Goal: Information Seeking & Learning: Learn about a topic

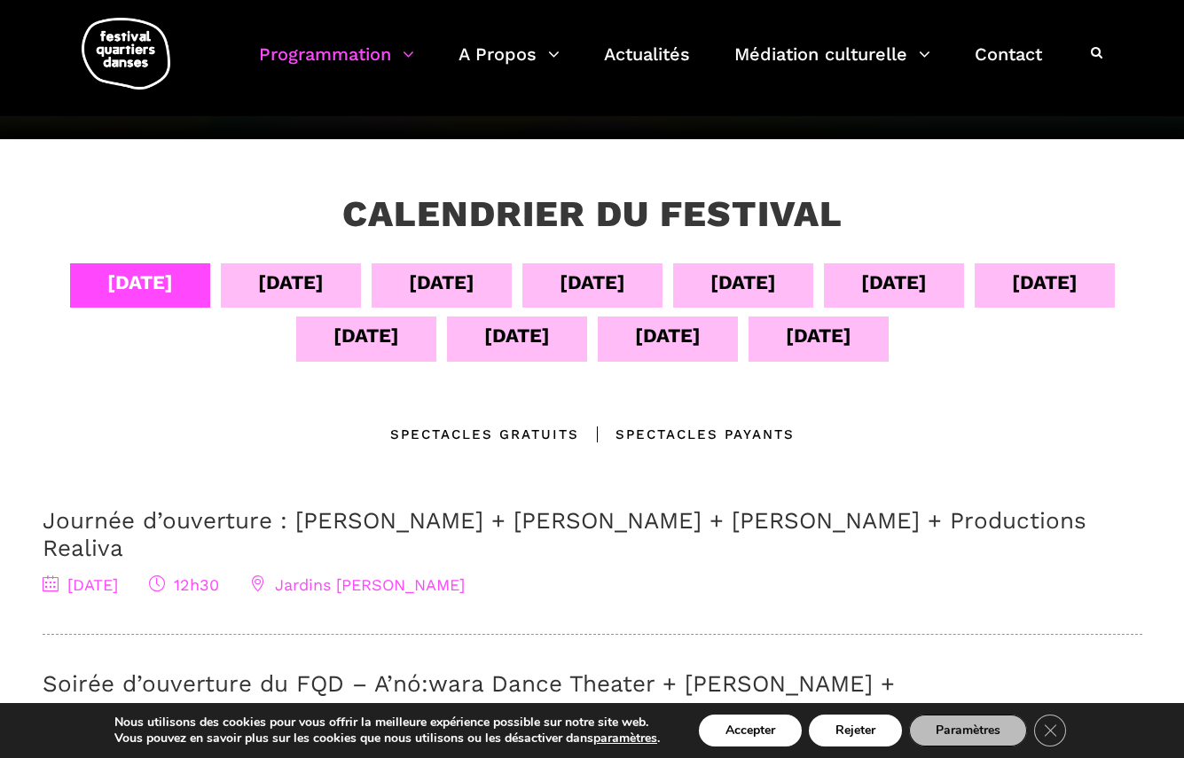
scroll to position [266, 0]
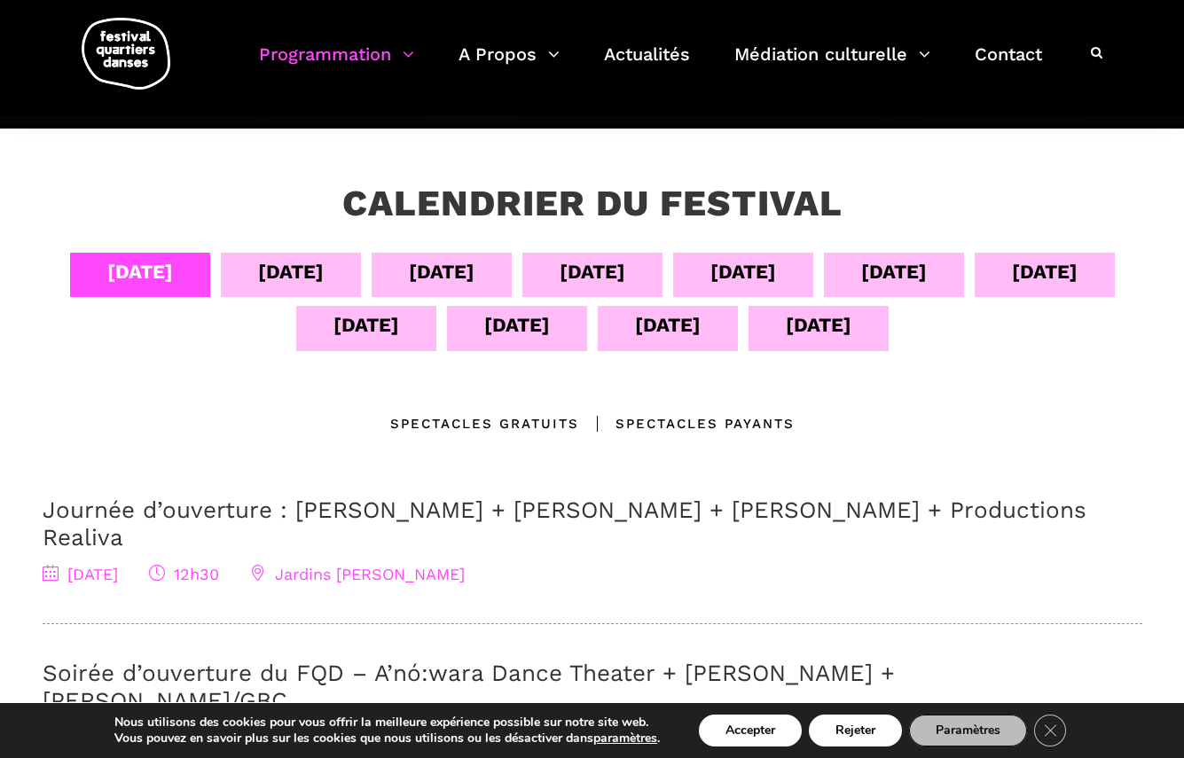
click at [527, 424] on div "Spectacles gratuits" at bounding box center [484, 423] width 189 height 21
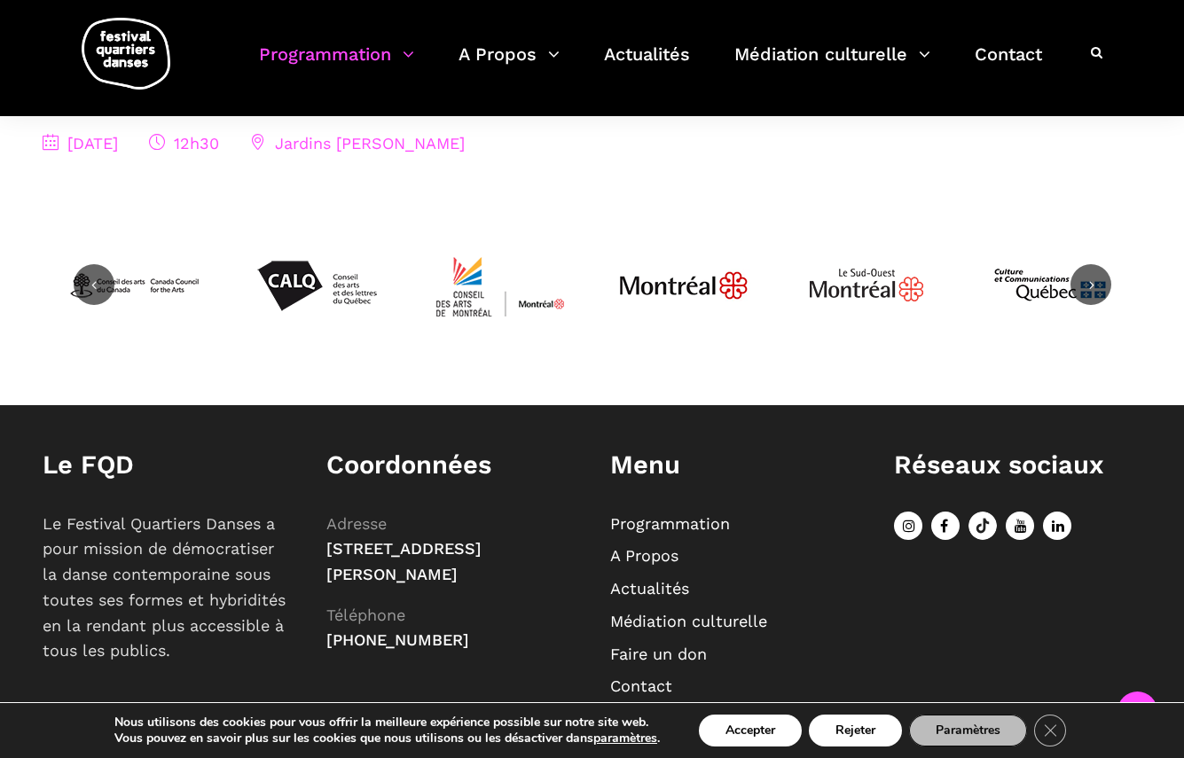
scroll to position [739, 0]
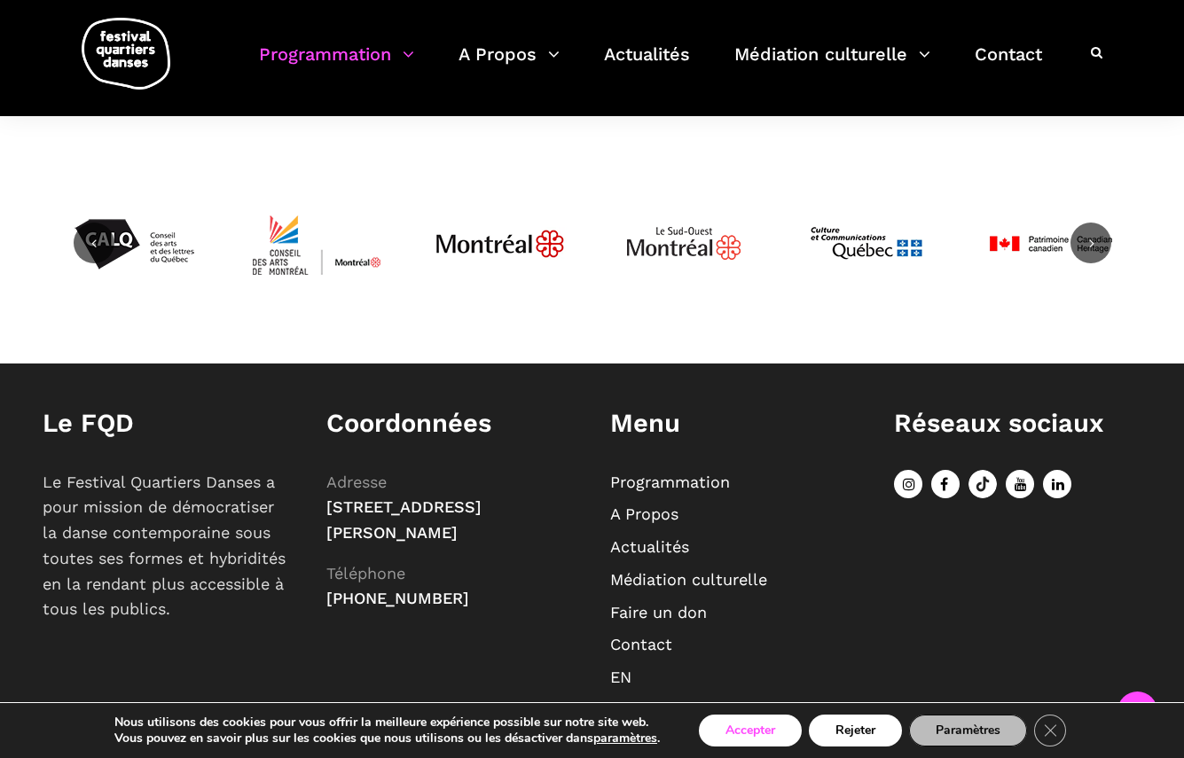
click at [767, 724] on button "Accepter" at bounding box center [750, 731] width 103 height 32
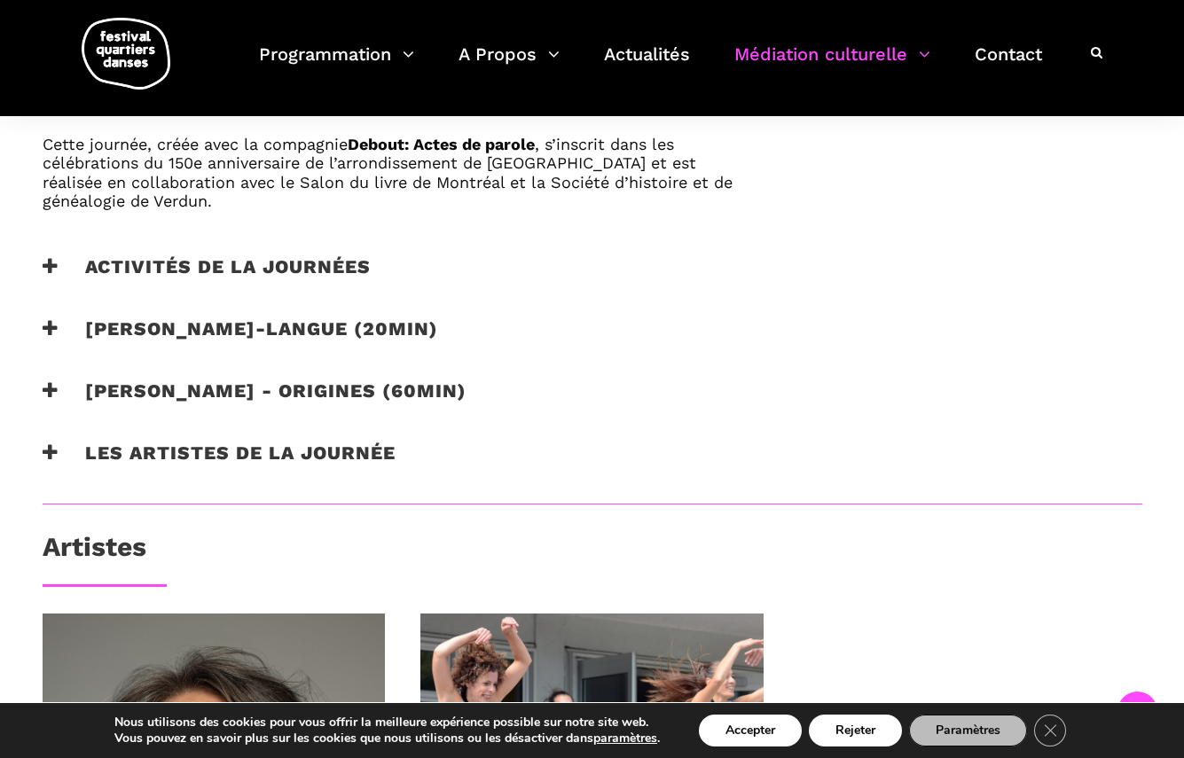
scroll to position [1153, 0]
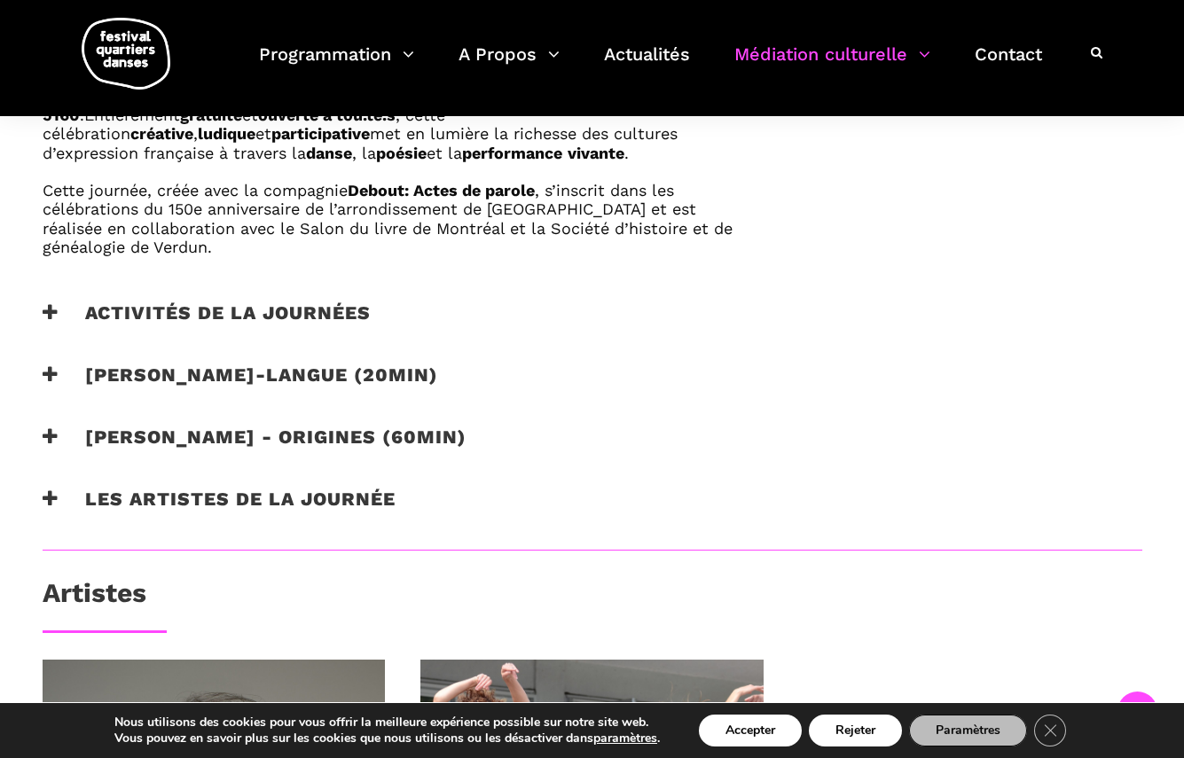
click at [43, 430] on icon at bounding box center [51, 436] width 16 height 19
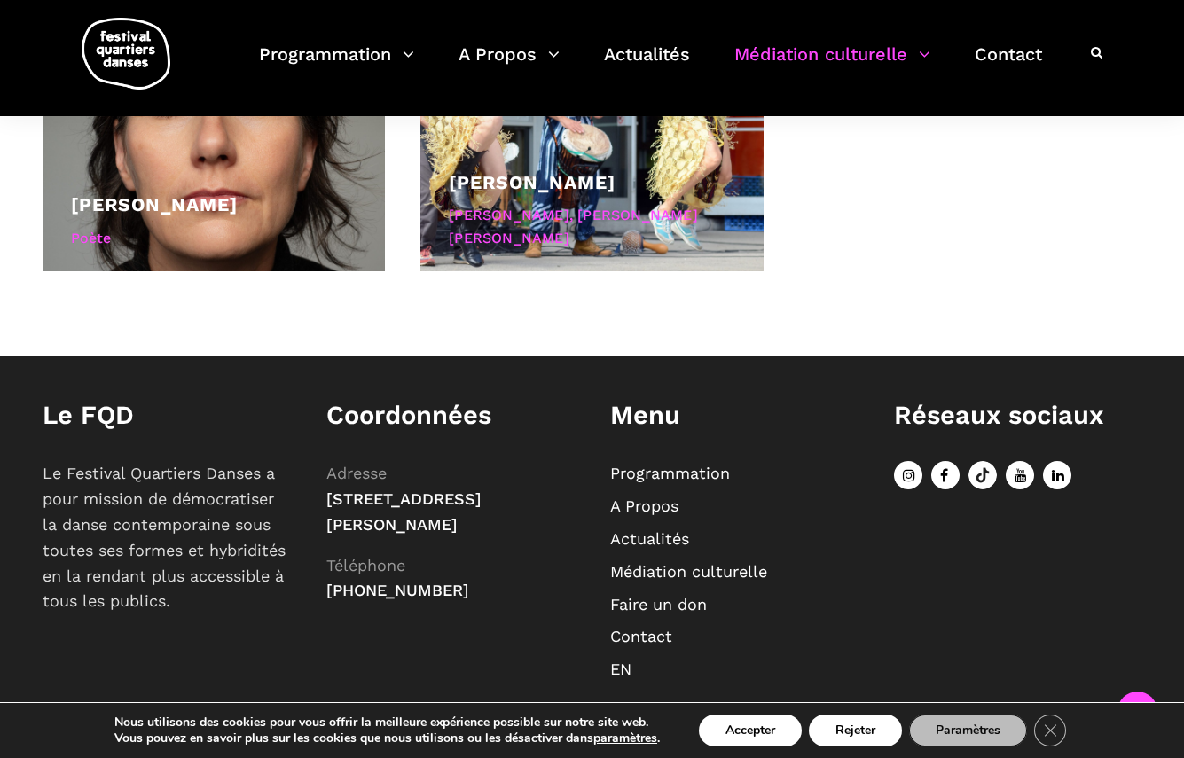
scroll to position [2040, 0]
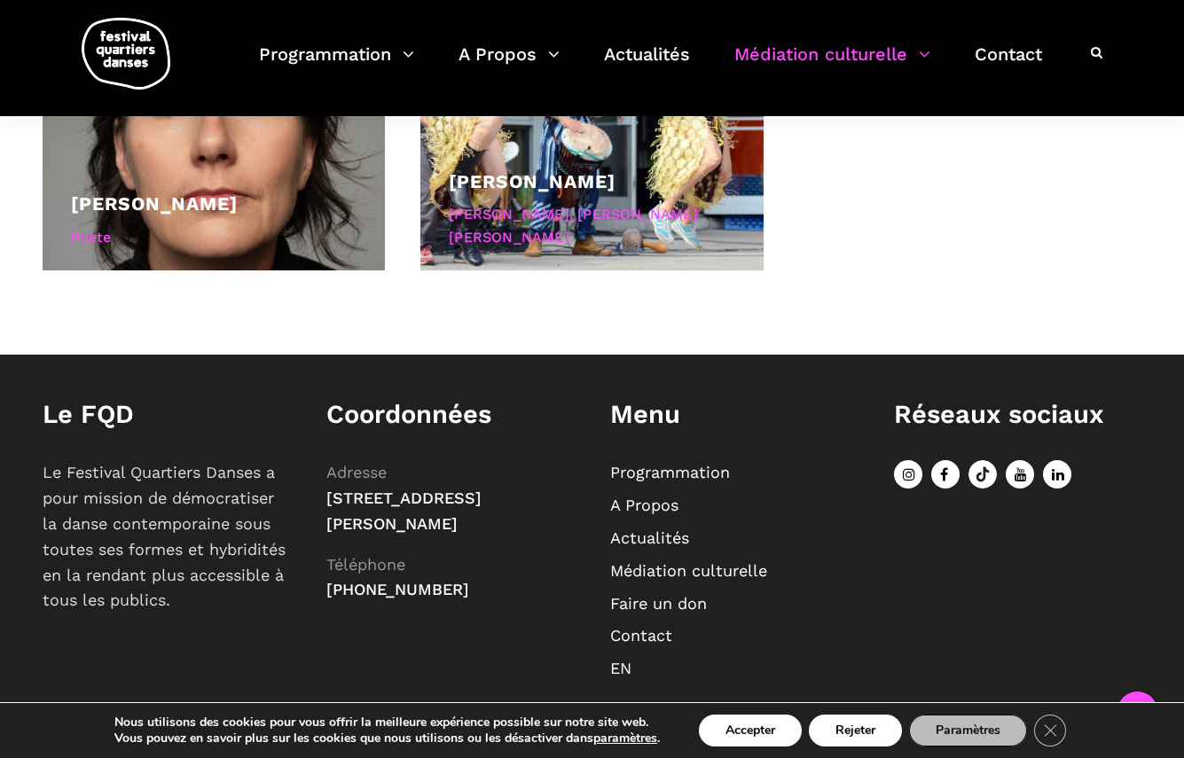
click at [666, 508] on link "A Propos" at bounding box center [644, 505] width 68 height 19
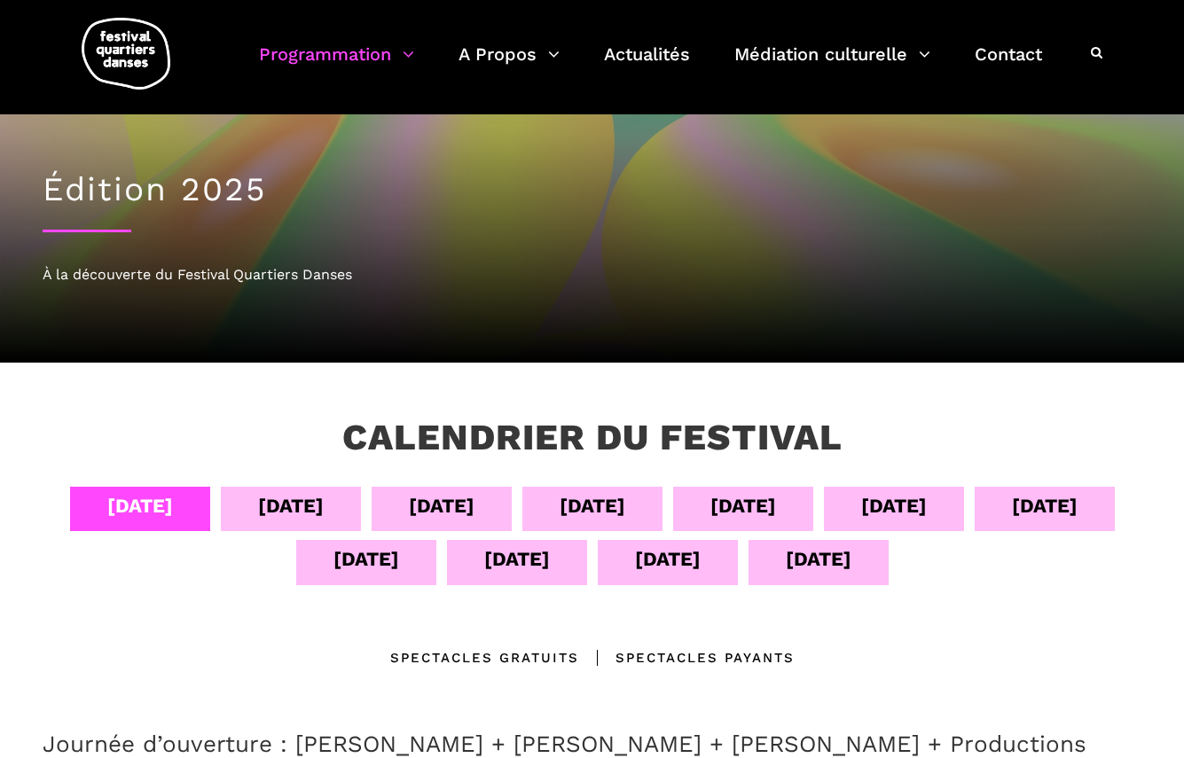
scroll to position [29, 0]
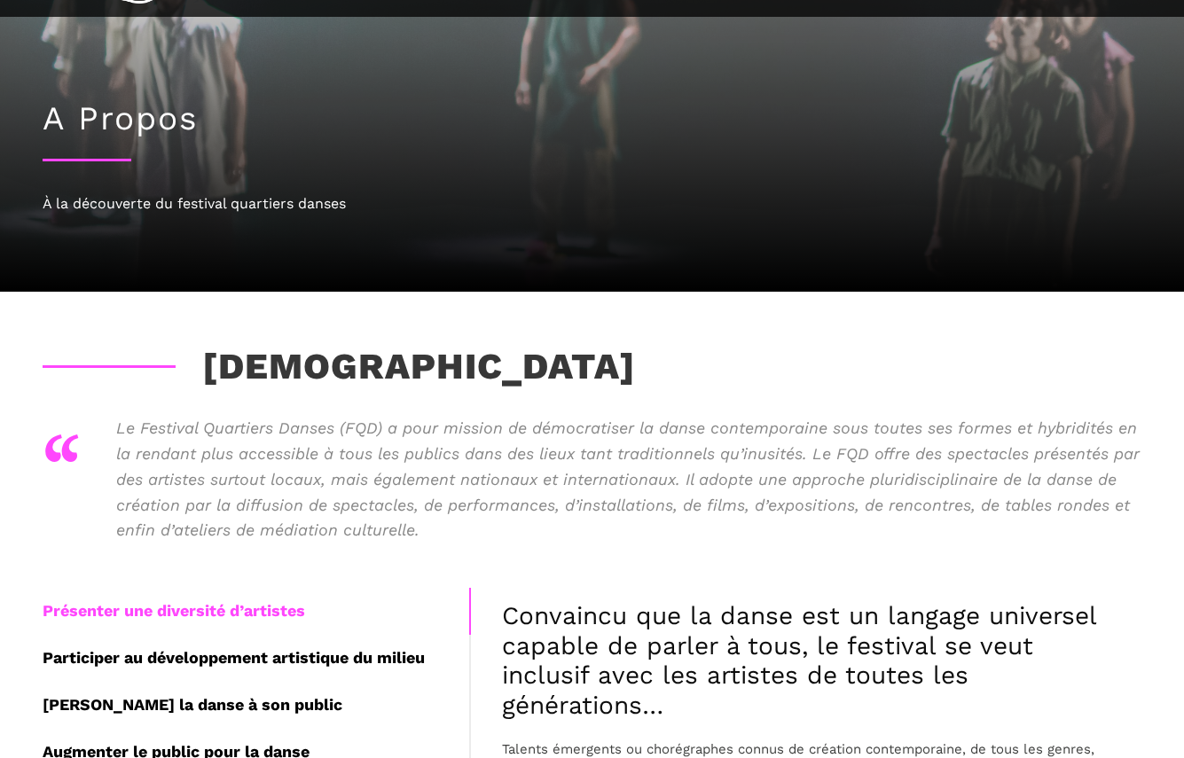
scroll to position [266, 0]
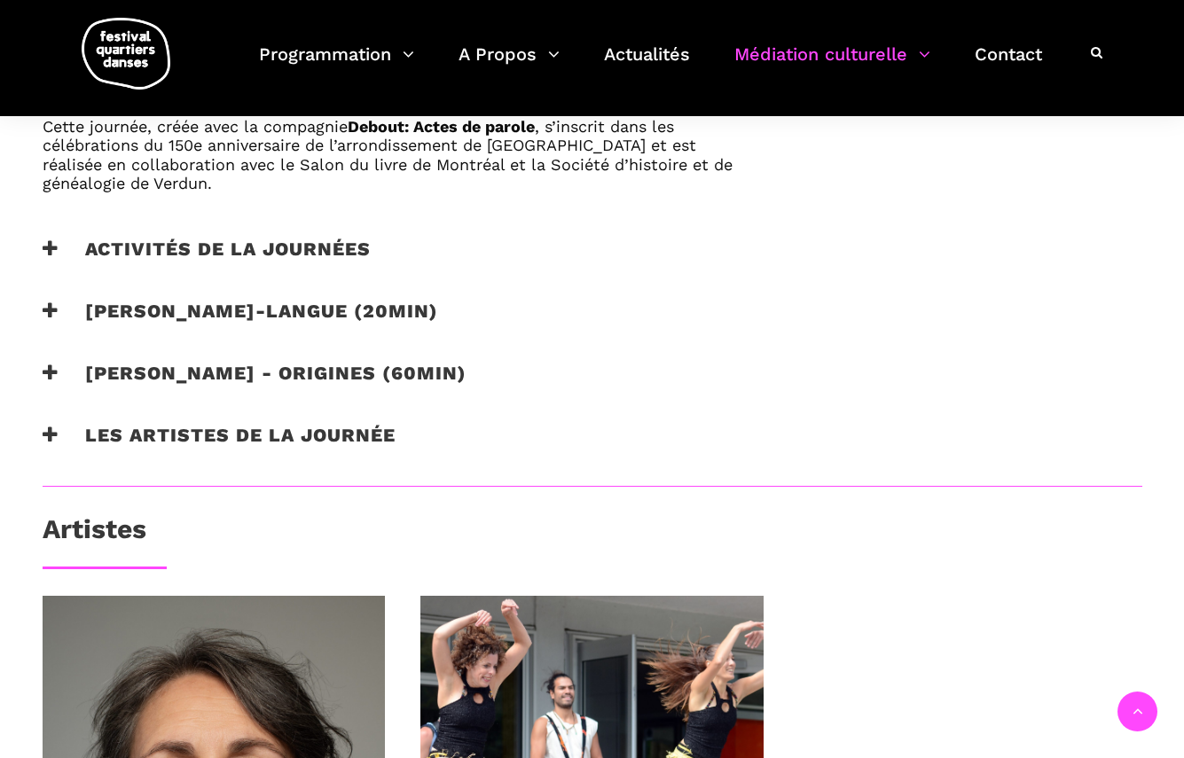
scroll to position [1241, 0]
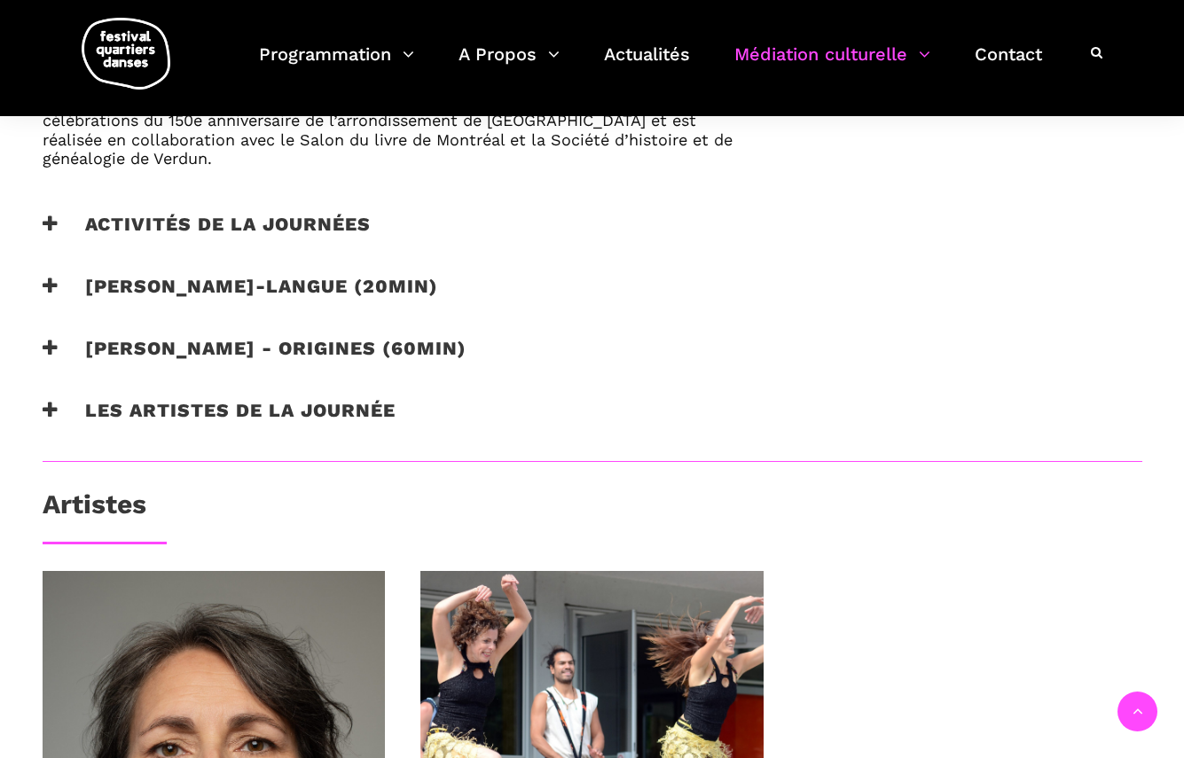
click at [53, 221] on icon at bounding box center [51, 224] width 16 height 19
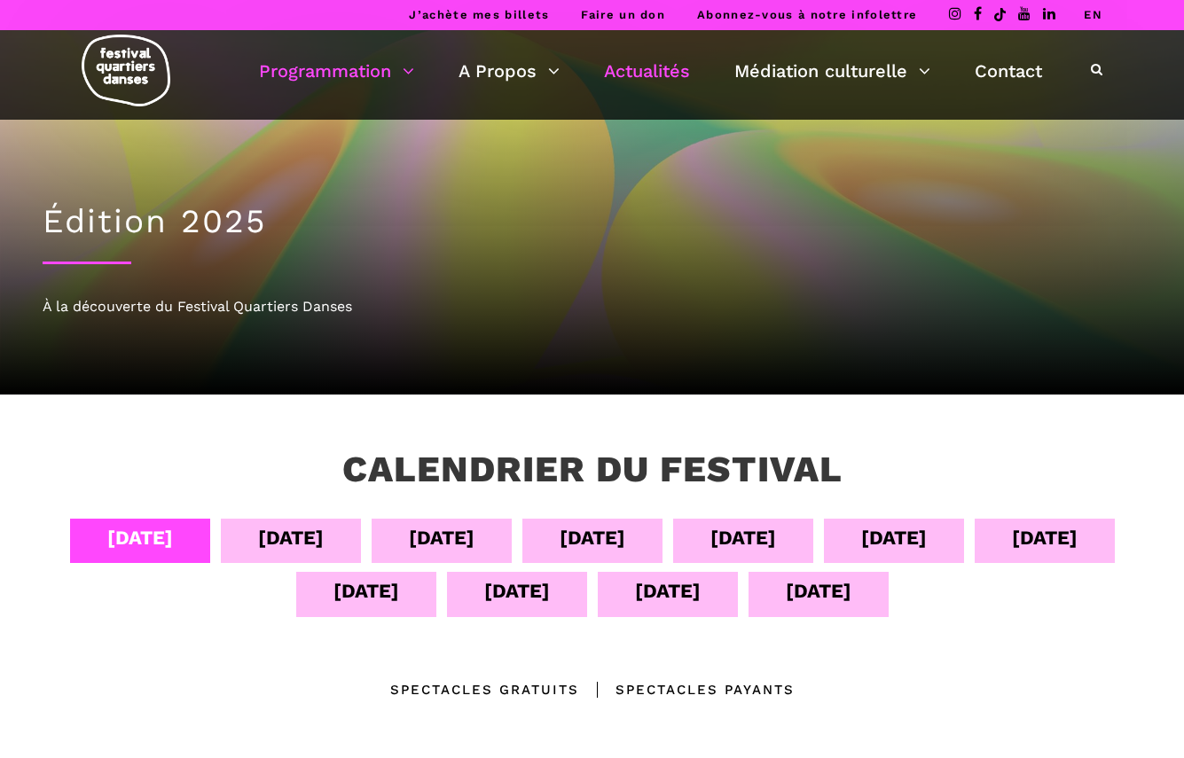
click at [664, 76] on link "Actualités" at bounding box center [647, 71] width 86 height 30
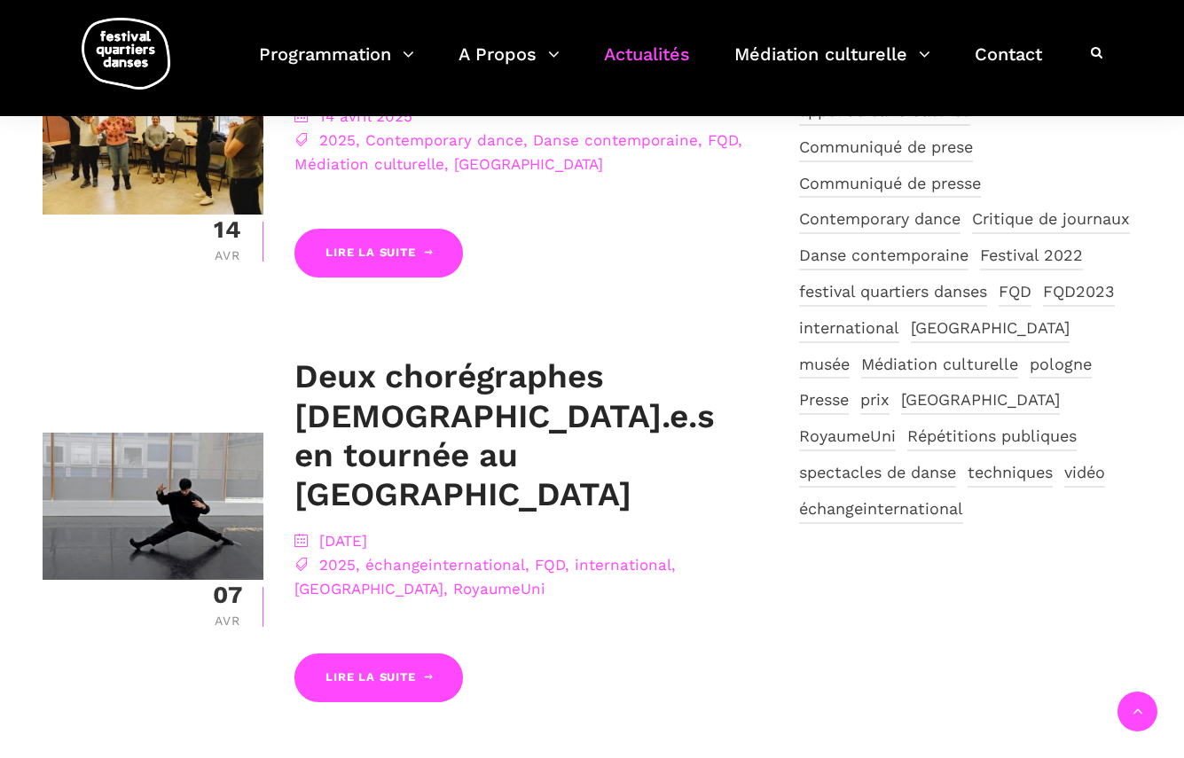
scroll to position [1330, 0]
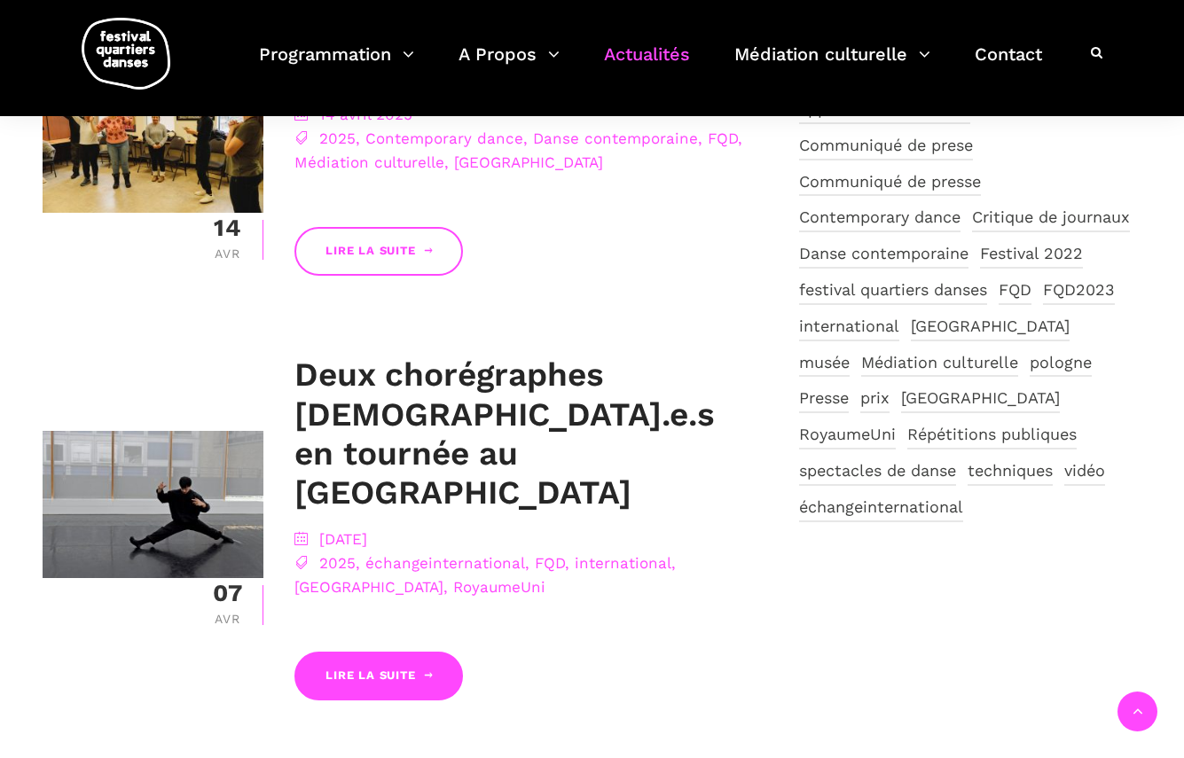
click at [380, 256] on link "Lire la suite" at bounding box center [378, 251] width 168 height 49
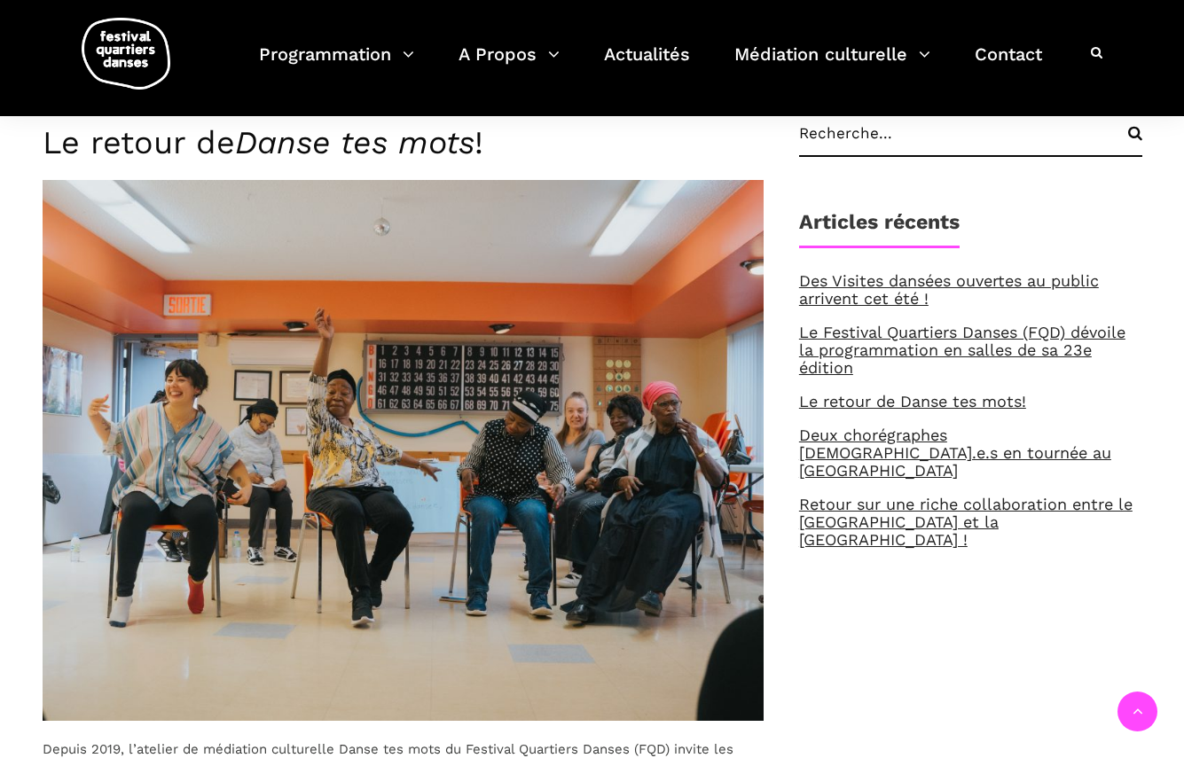
scroll to position [355, 0]
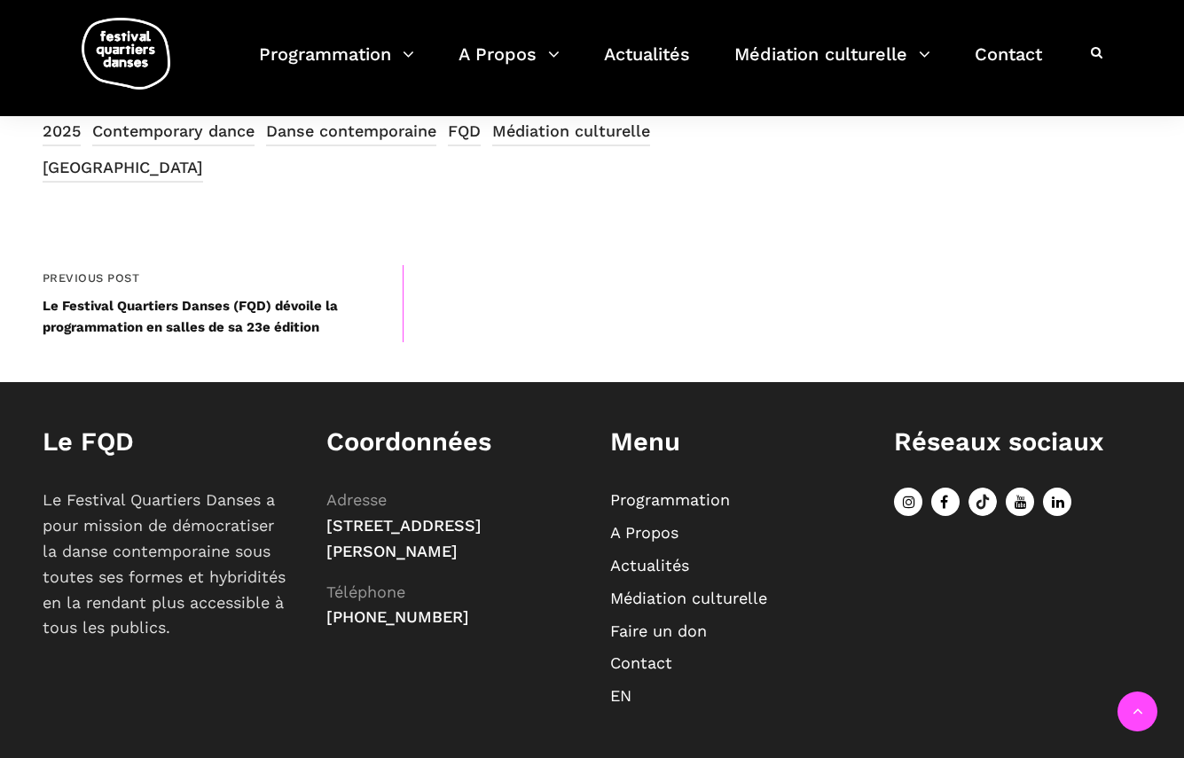
scroll to position [1587, 0]
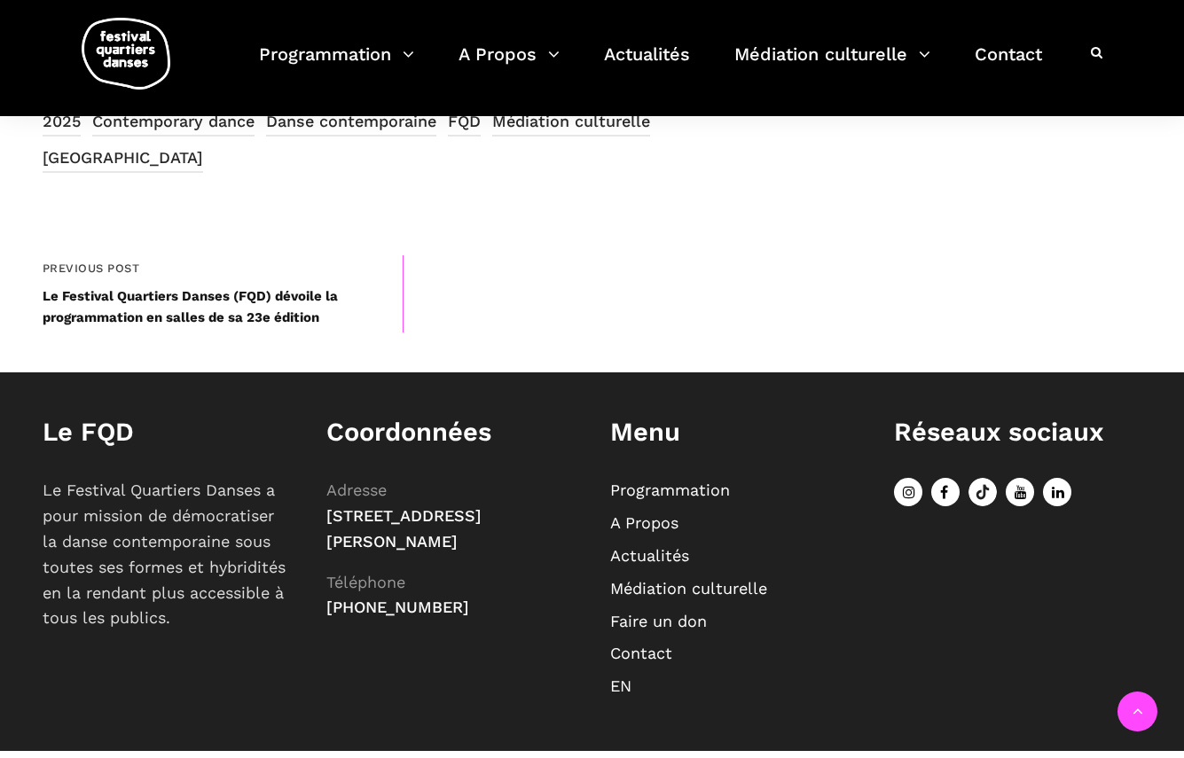
click at [732, 579] on link "Médiation culturelle" at bounding box center [688, 588] width 157 height 19
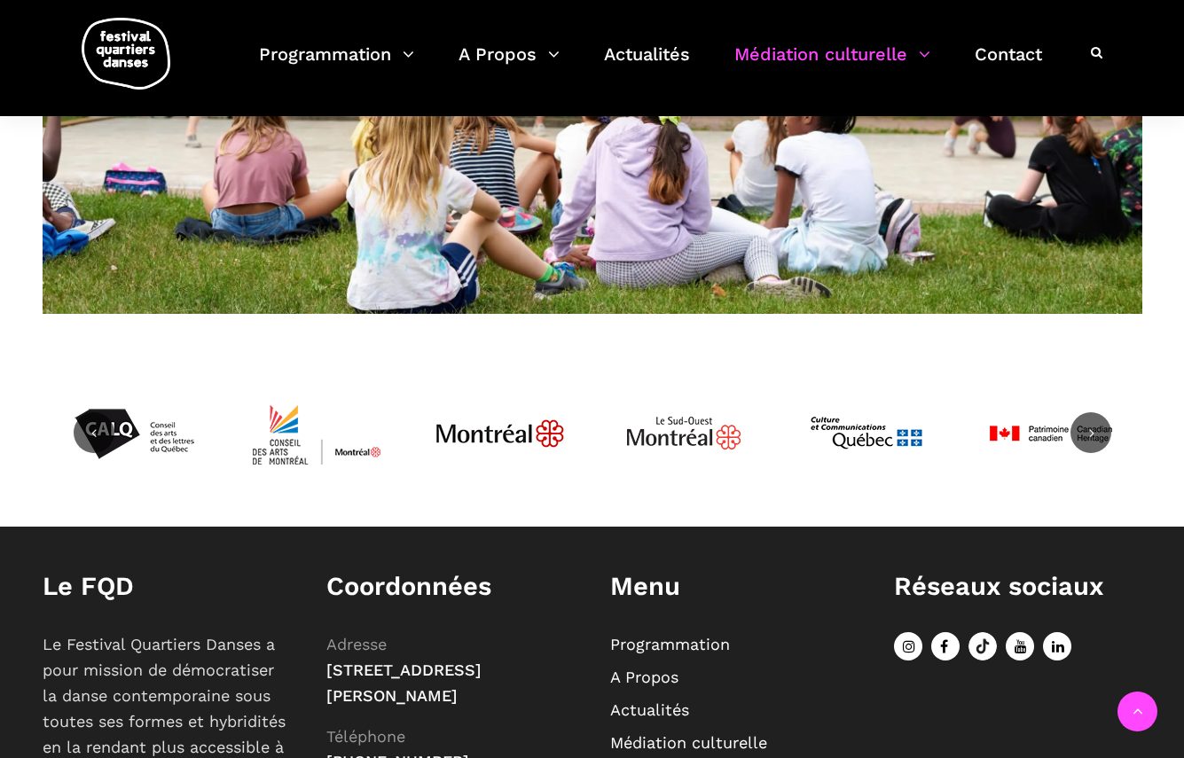
scroll to position [1419, 0]
